Goal: Task Accomplishment & Management: Manage account settings

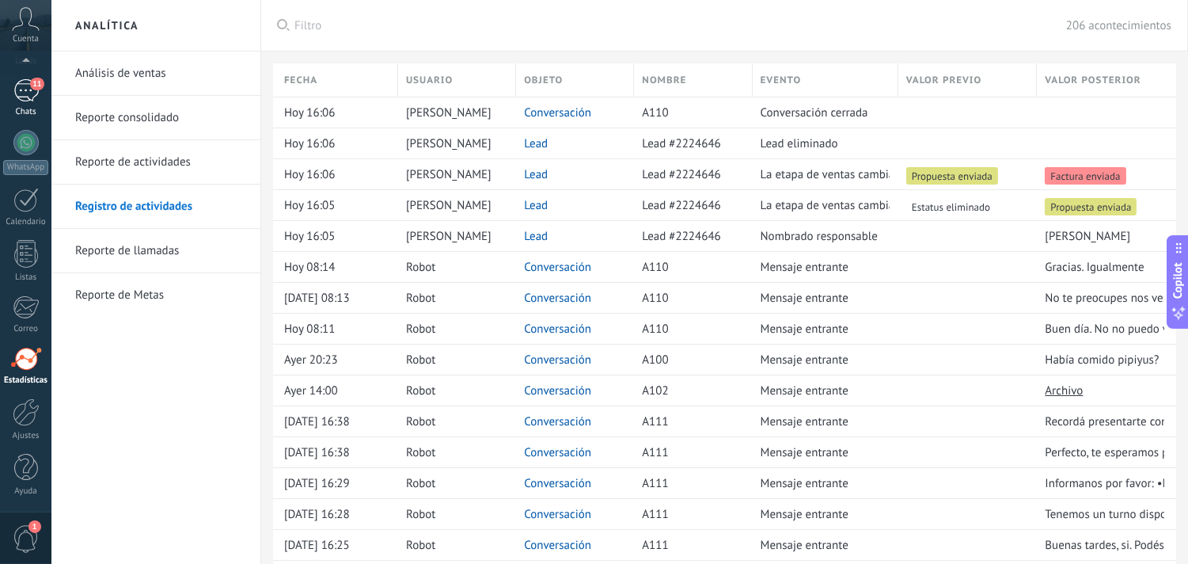
click at [29, 89] on div "11" at bounding box center [25, 90] width 25 height 23
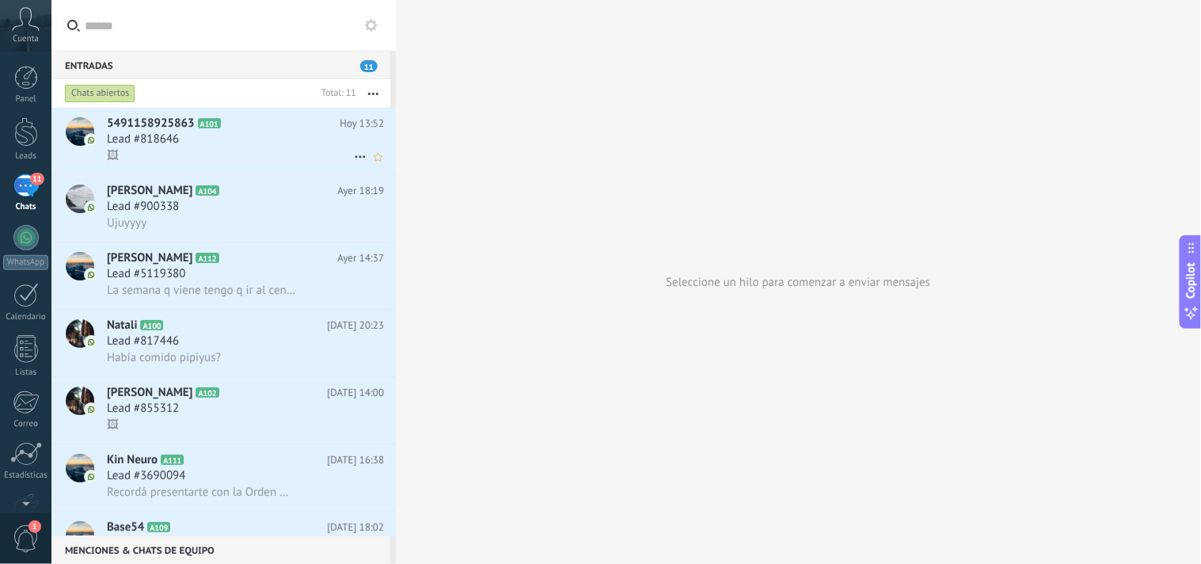
click at [137, 132] on span "Lead #818646" at bounding box center [143, 139] width 72 height 16
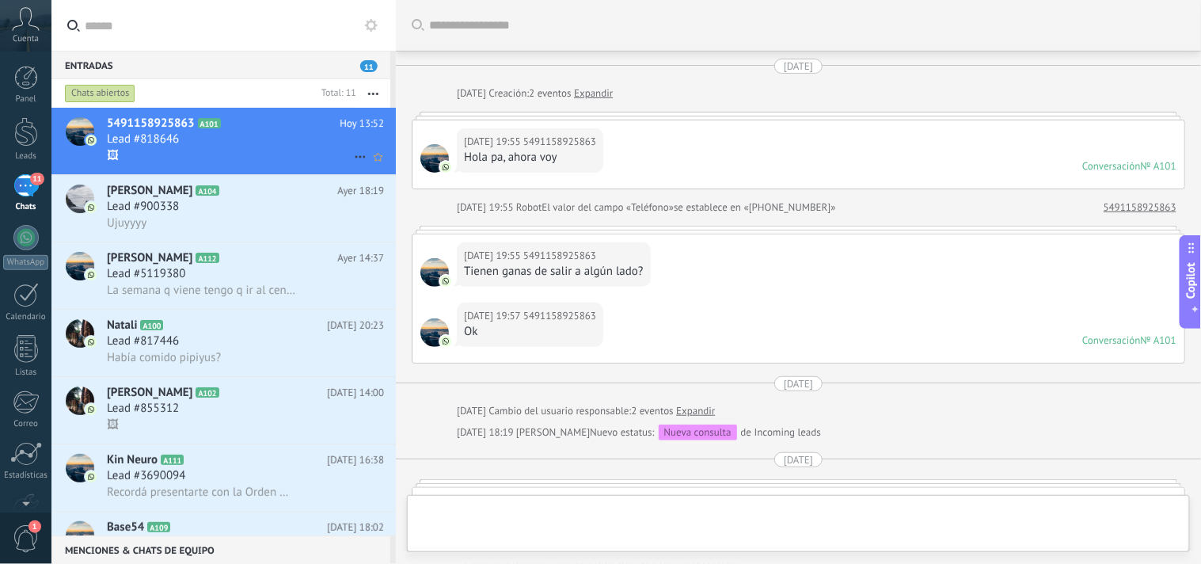
scroll to position [2189, 0]
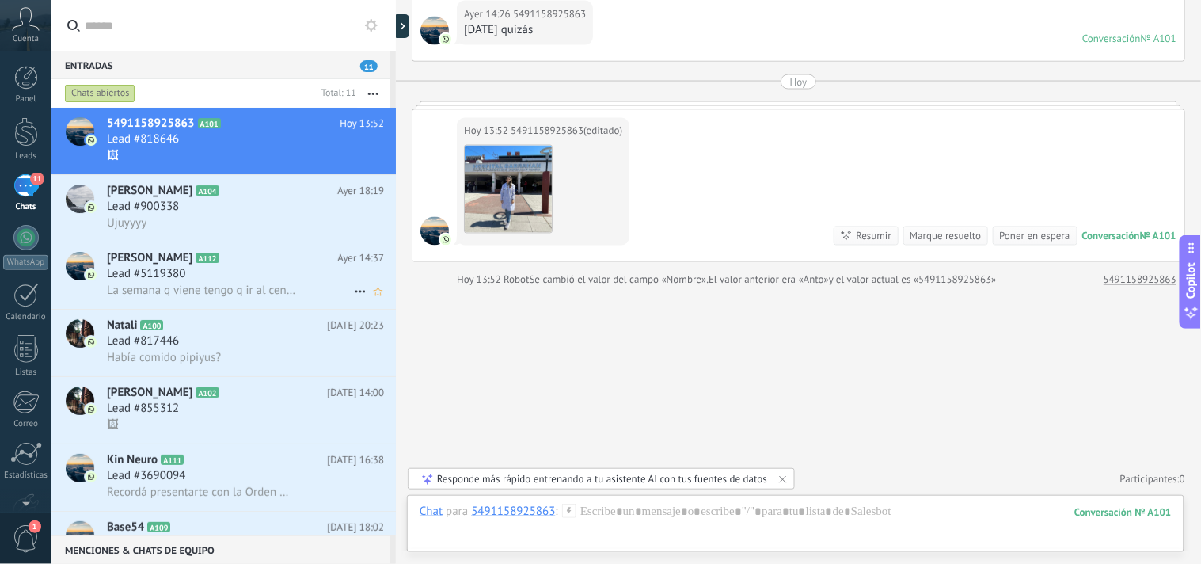
click at [147, 275] on span "Lead #5119380" at bounding box center [146, 274] width 78 height 16
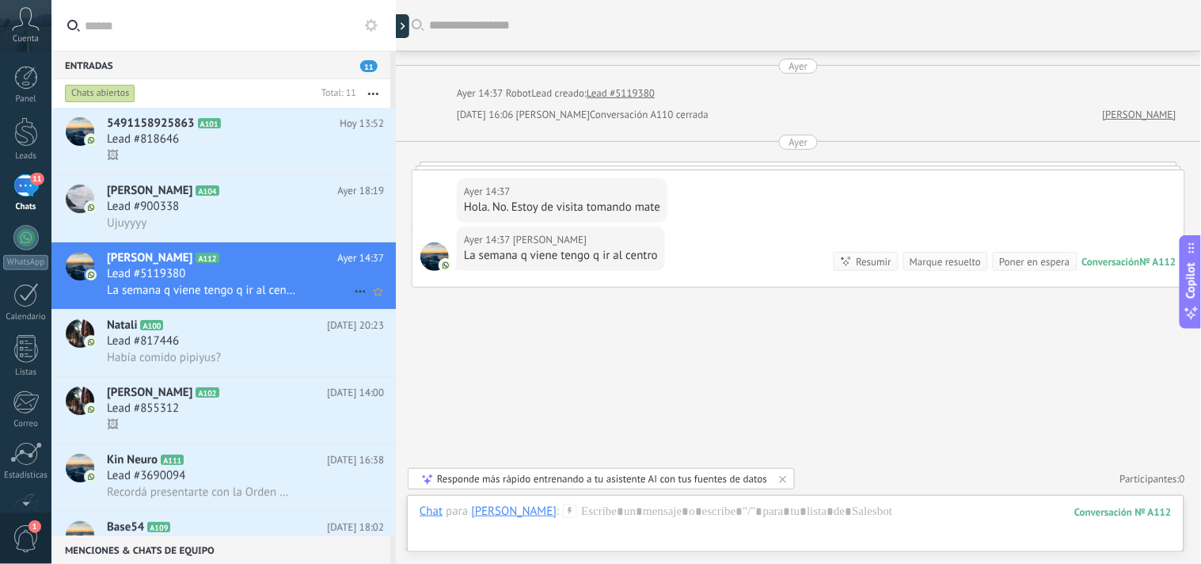
click at [121, 271] on span "Lead #5119380" at bounding box center [146, 274] width 78 height 16
click at [27, 135] on div at bounding box center [26, 131] width 24 height 29
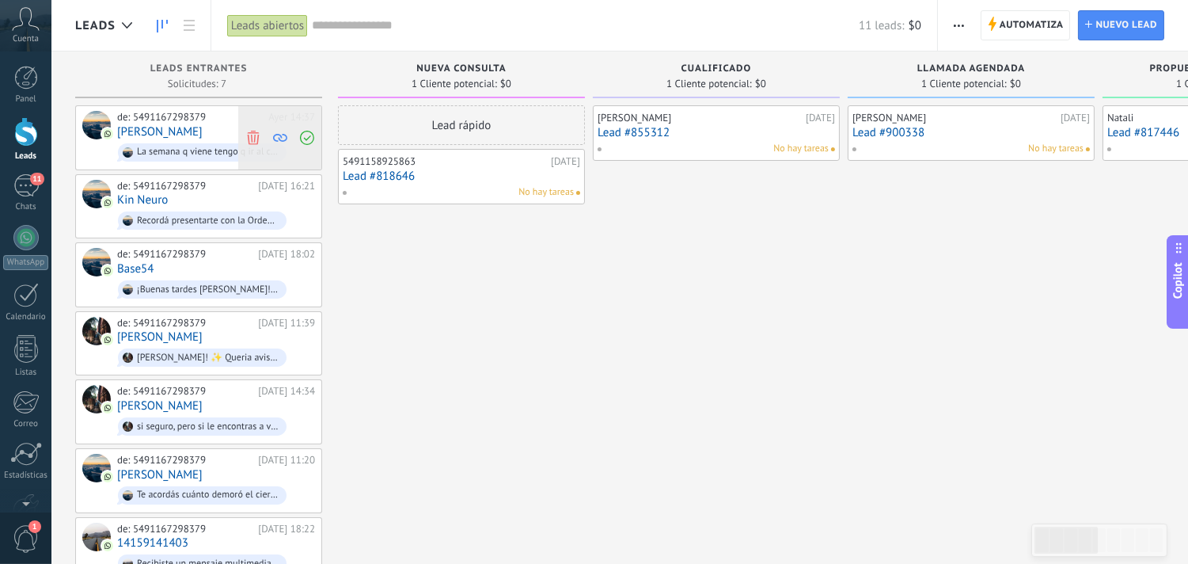
click at [254, 135] on use at bounding box center [253, 137] width 12 height 14
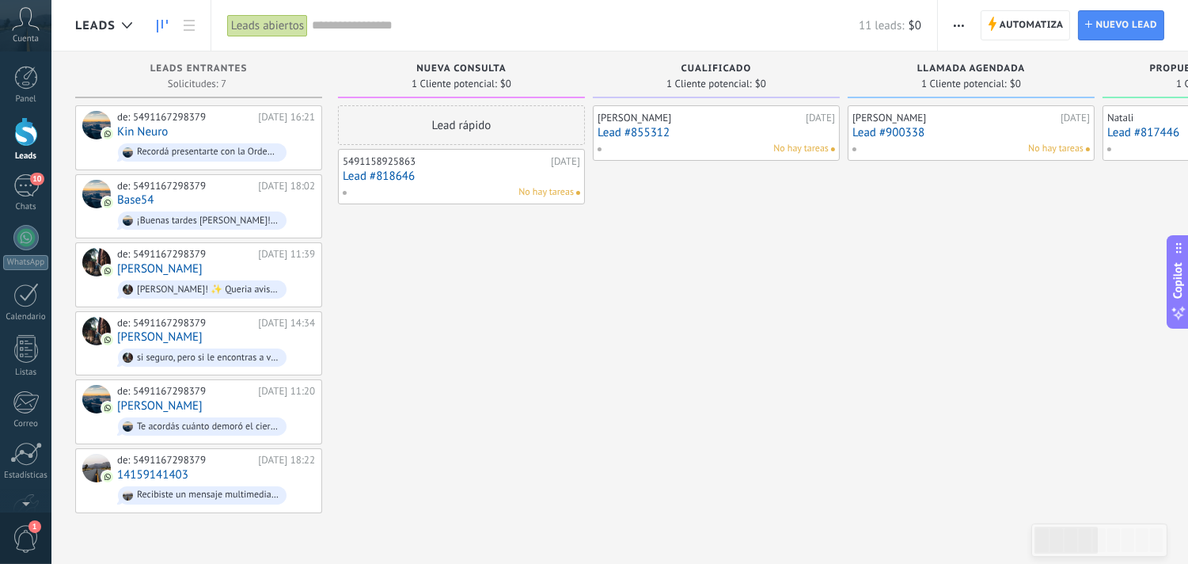
click at [392, 179] on link "Lead #818646" at bounding box center [461, 175] width 237 height 13
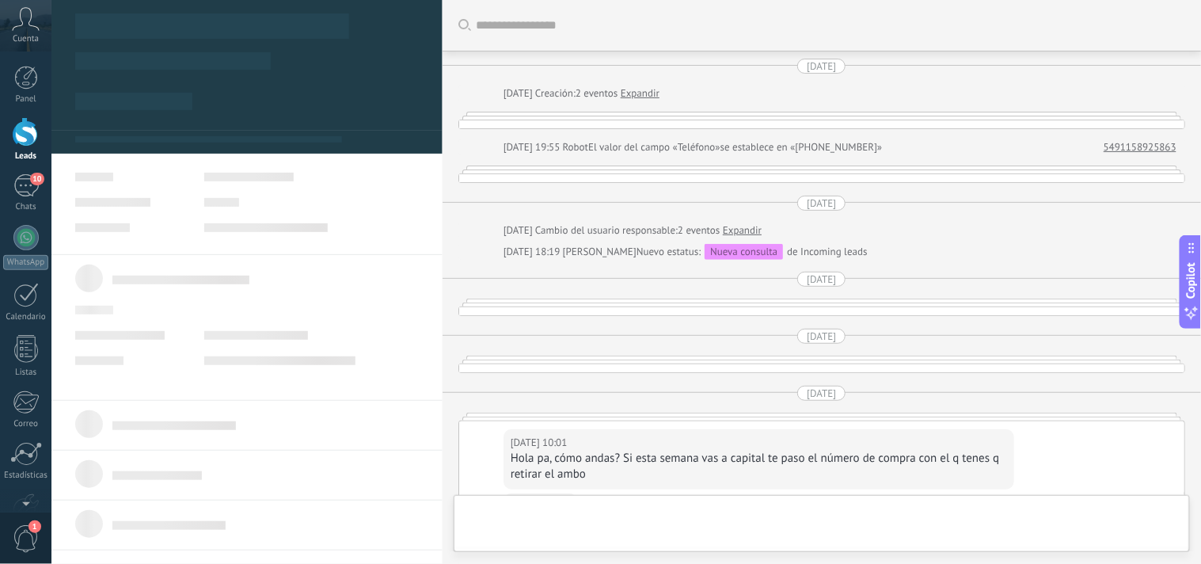
type textarea "**********"
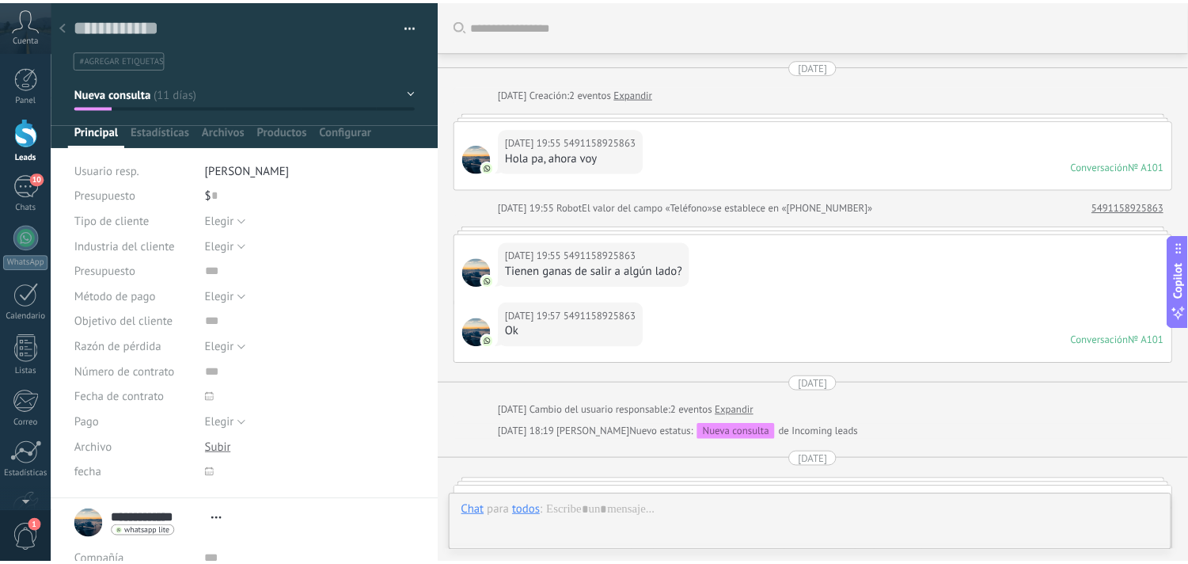
scroll to position [24, 0]
